Goal: Task Accomplishment & Management: Manage account settings

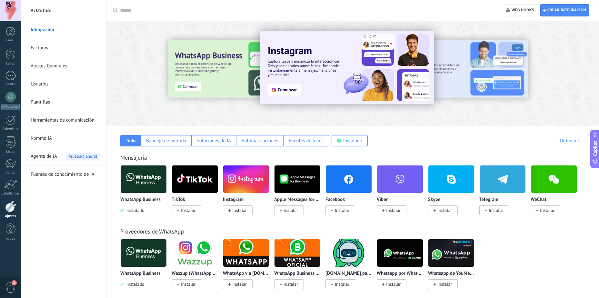
click at [36, 45] on link "Facturas" at bounding box center [65, 48] width 69 height 18
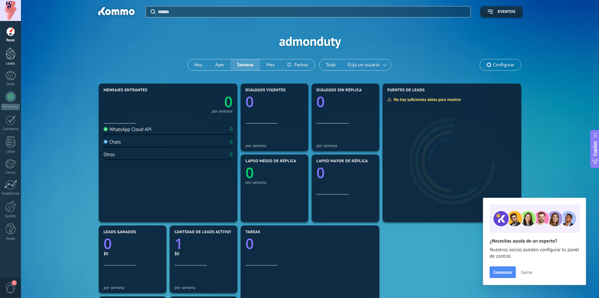
click at [15, 57] on div at bounding box center [11, 54] width 10 height 12
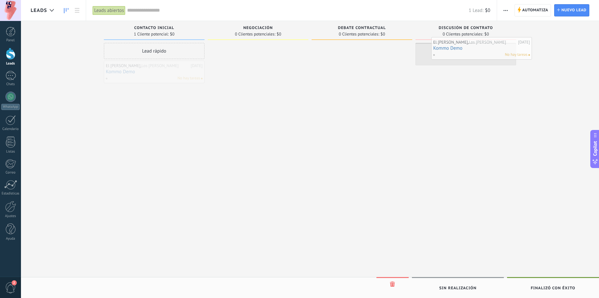
drag, startPoint x: 141, startPoint y: 76, endPoint x: 469, endPoint y: 52, distance: 328.1
drag, startPoint x: 357, startPoint y: 52, endPoint x: 282, endPoint y: 55, distance: 75.2
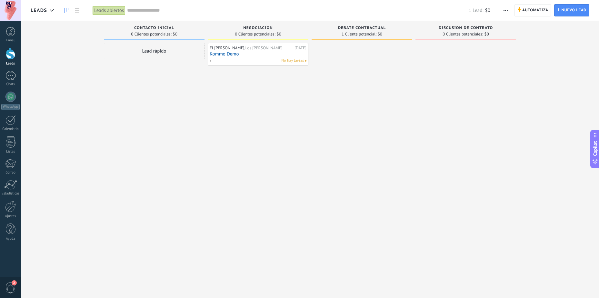
drag, startPoint x: 258, startPoint y: 113, endPoint x: 246, endPoint y: 82, distance: 33.0
click at [257, 113] on div "El inge, Los Del Inge 19.09.2025 Kommo Demo No hay tareas" at bounding box center [258, 150] width 101 height 214
click at [235, 59] on div "No hay tareas" at bounding box center [256, 61] width 95 height 6
click at [224, 51] on link "Kommo Demo" at bounding box center [258, 53] width 97 height 5
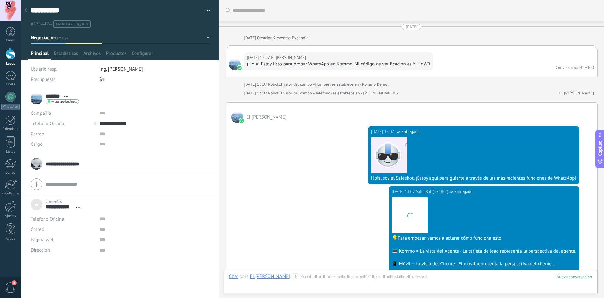
scroll to position [1894, 0]
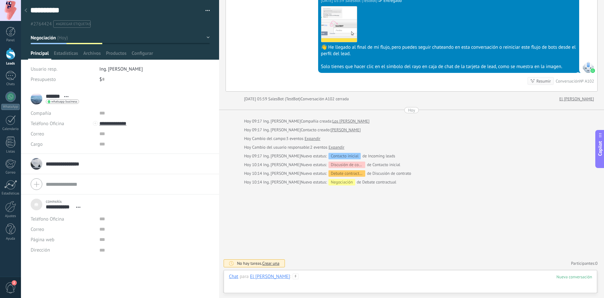
click at [280, 283] on div at bounding box center [410, 283] width 363 height 19
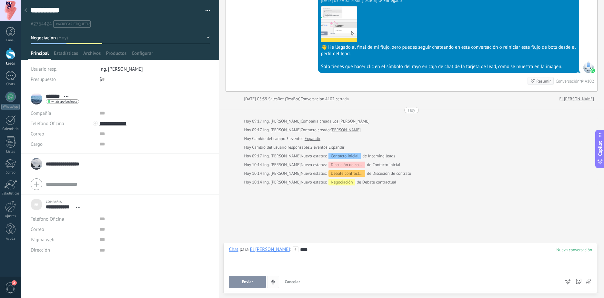
click at [253, 281] on span "Enviar" at bounding box center [247, 282] width 11 height 5
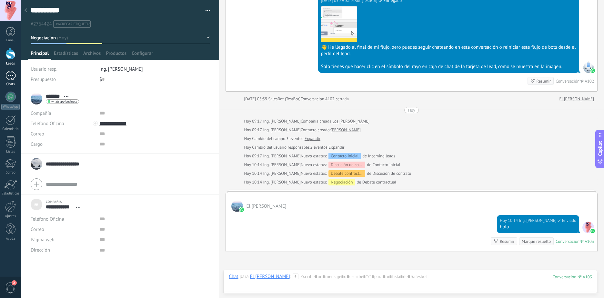
click at [13, 75] on div at bounding box center [10, 75] width 10 height 9
